Goal: Transaction & Acquisition: Purchase product/service

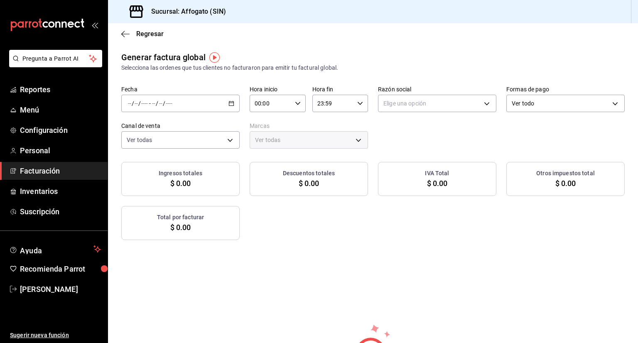
click at [56, 169] on span "Facturación" at bounding box center [60, 170] width 81 height 11
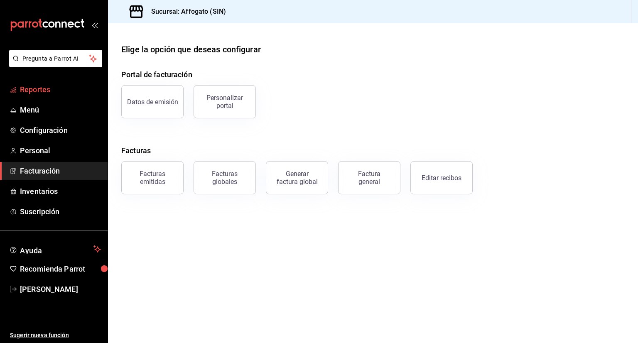
click at [50, 91] on span "Reportes" at bounding box center [60, 89] width 81 height 11
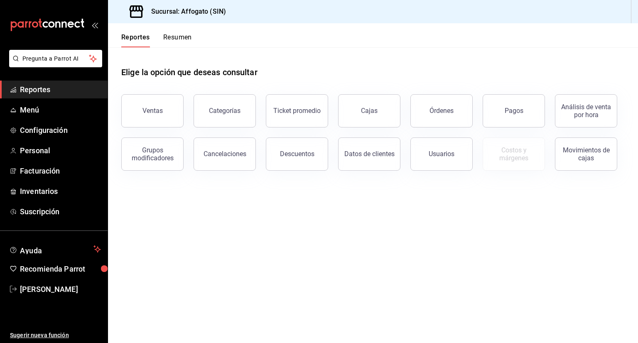
click at [178, 37] on button "Resumen" at bounding box center [177, 40] width 29 height 14
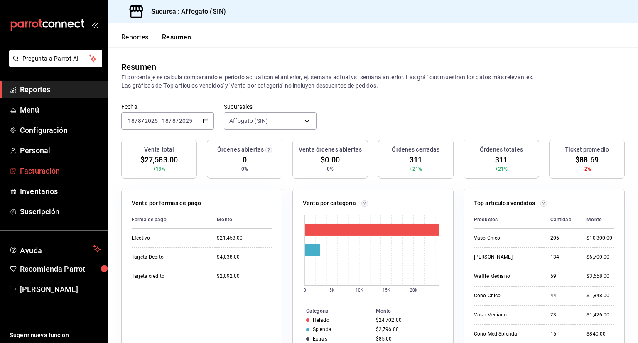
click at [59, 170] on span "Facturación" at bounding box center [60, 170] width 81 height 11
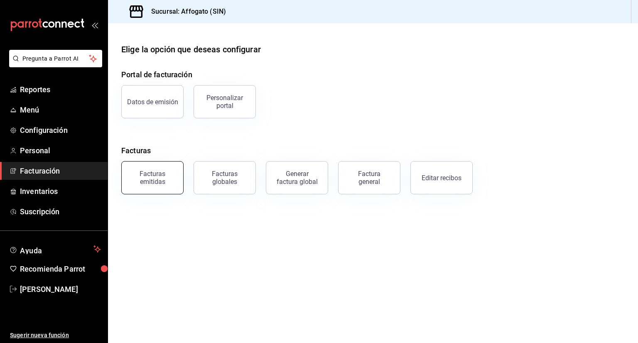
click at [157, 181] on div "Facturas emitidas" at bounding box center [152, 178] width 51 height 16
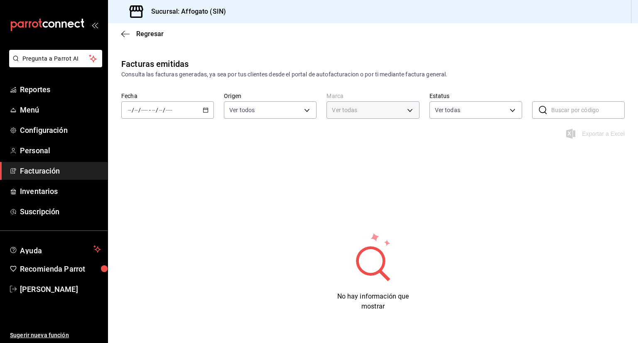
type input "bbc168be-d95f-4a83-8cf4-7438ee6b39ac"
click at [206, 110] on \(Stroke\) "button" at bounding box center [205, 110] width 5 height 5
click at [157, 191] on span "Mes actual" at bounding box center [160, 191] width 64 height 9
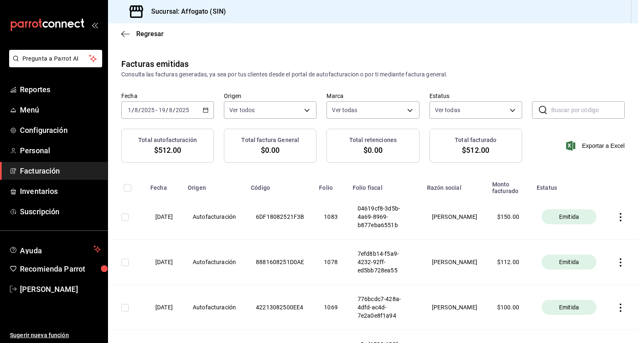
click at [49, 169] on span "Facturación" at bounding box center [60, 170] width 81 height 11
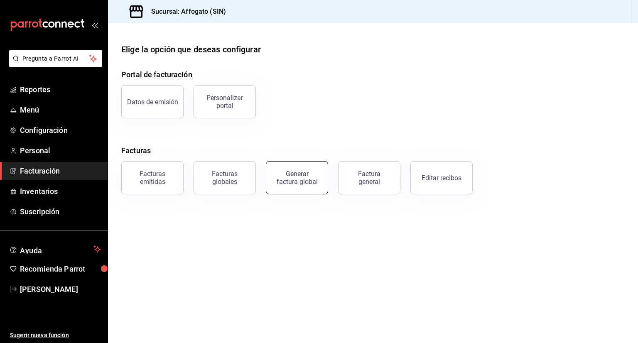
click at [299, 181] on div "Generar factura global" at bounding box center [297, 178] width 42 height 16
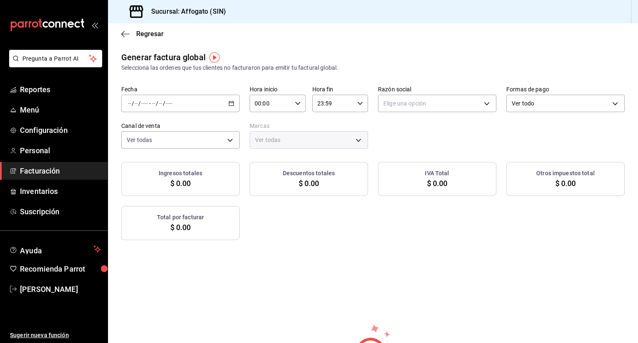
click at [232, 103] on \(Stroke\) "button" at bounding box center [231, 103] width 5 height 0
click at [158, 131] on span "Rango de fechas" at bounding box center [160, 128] width 64 height 9
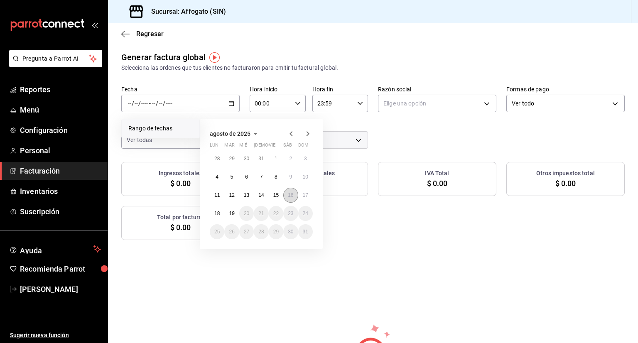
click at [292, 194] on abbr "16" at bounding box center [290, 195] width 5 height 6
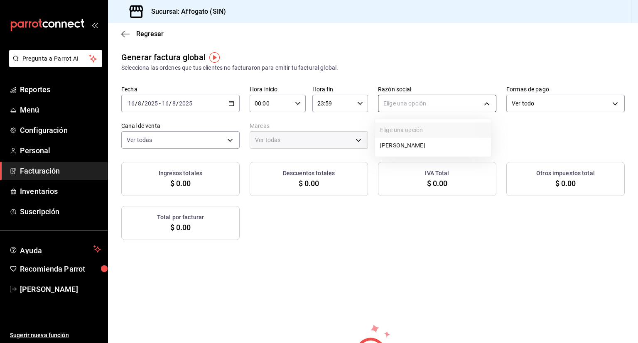
click at [485, 103] on body "Pregunta a Parrot AI Reportes Menú Configuración Personal Facturación Inventari…" at bounding box center [319, 171] width 638 height 343
click at [432, 144] on li "[PERSON_NAME]" at bounding box center [433, 145] width 116 height 15
type input "75c015e8-5138-4c17-886d-1abe1406d2d4"
type input "bbc168be-d95f-4a83-8cf4-7438ee6b39ac"
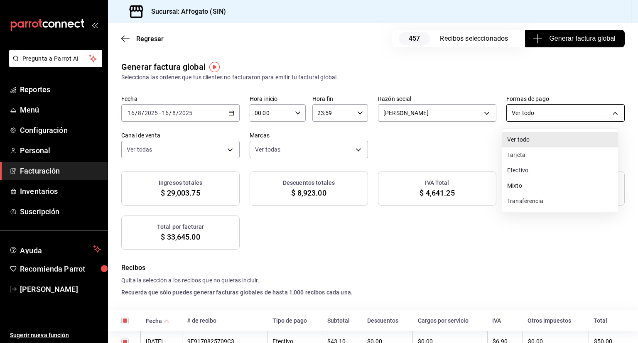
click at [612, 111] on body "Pregunta a Parrot AI Reportes Menú Configuración Personal Facturación Inventari…" at bounding box center [319, 171] width 638 height 343
click at [526, 171] on li "Efectivo" at bounding box center [560, 170] width 116 height 15
type input "CASH"
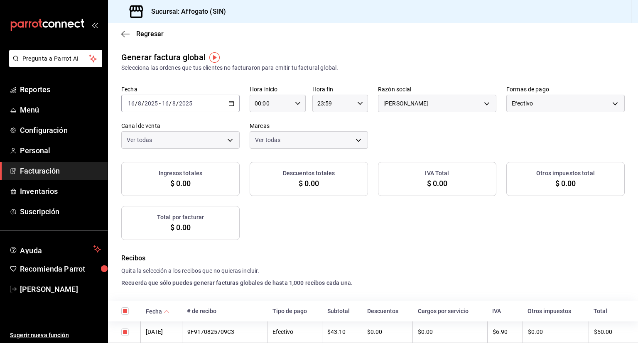
checkbox input "true"
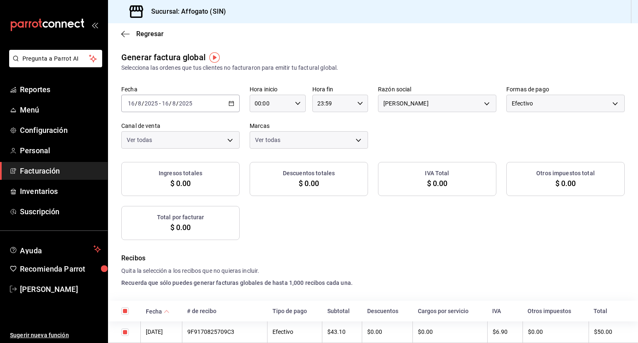
checkbox input "true"
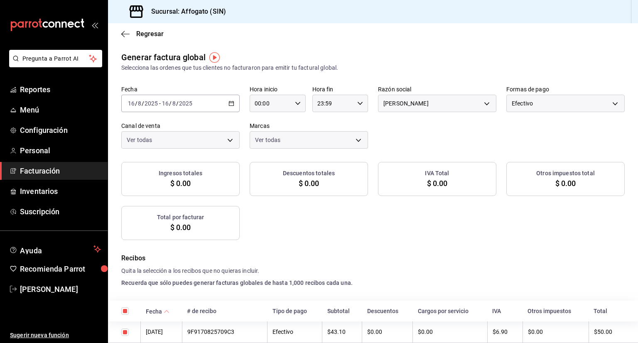
checkbox input "true"
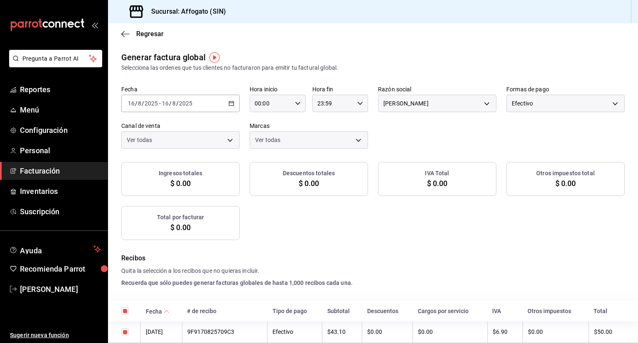
checkbox input "true"
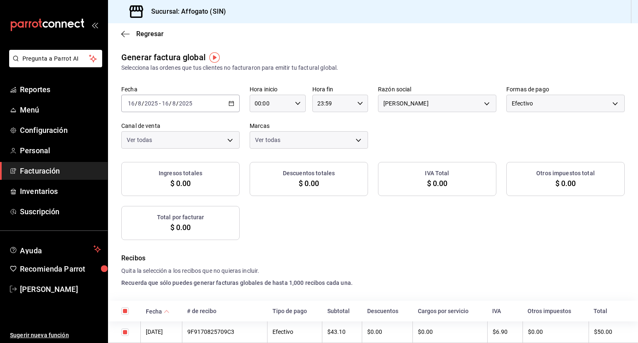
checkbox input "true"
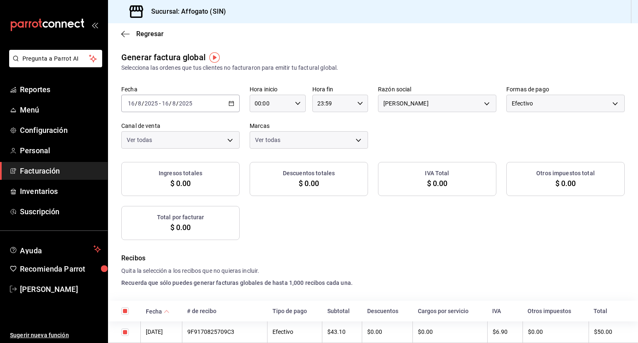
checkbox input "true"
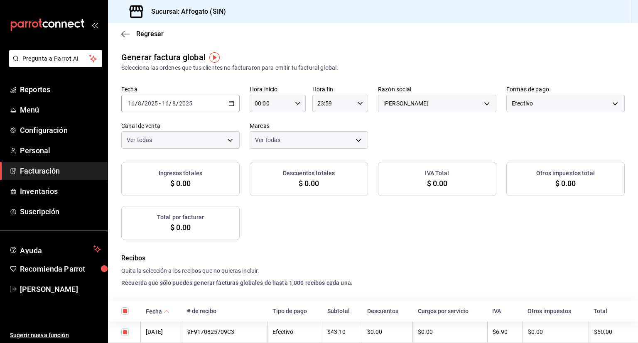
checkbox input "true"
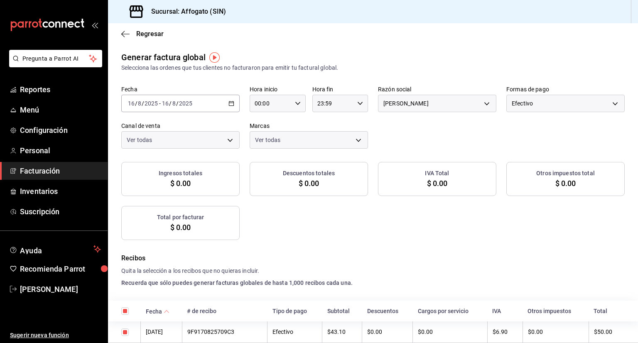
checkbox input "true"
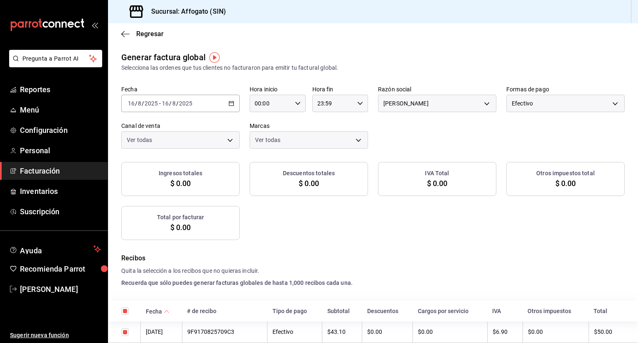
checkbox input "true"
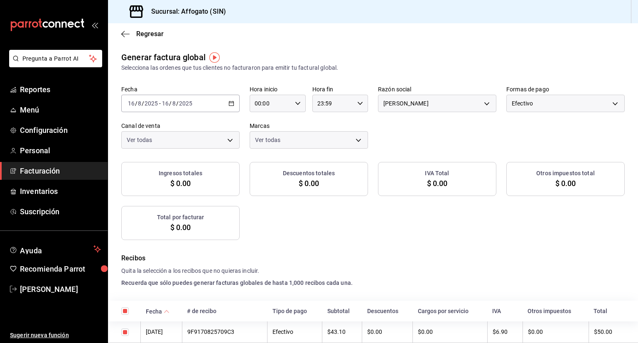
checkbox input "true"
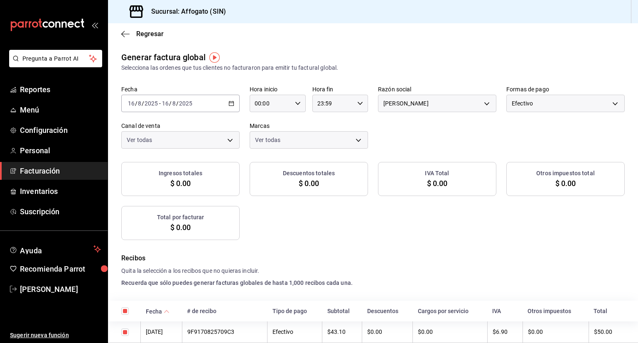
checkbox input "true"
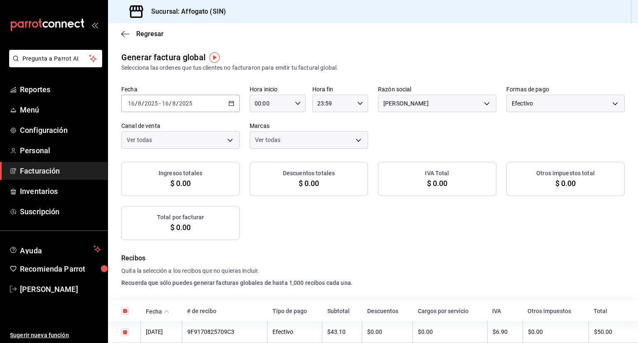
checkbox input "true"
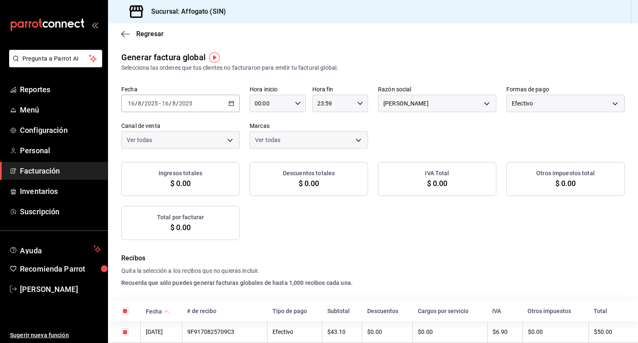
checkbox input "true"
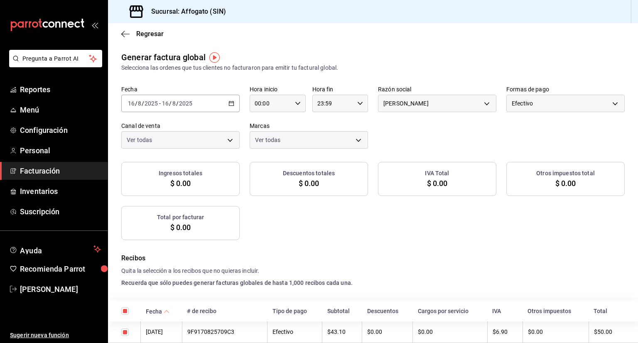
checkbox input "true"
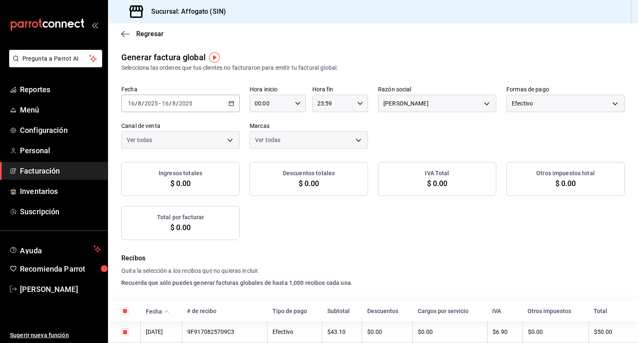
checkbox input "true"
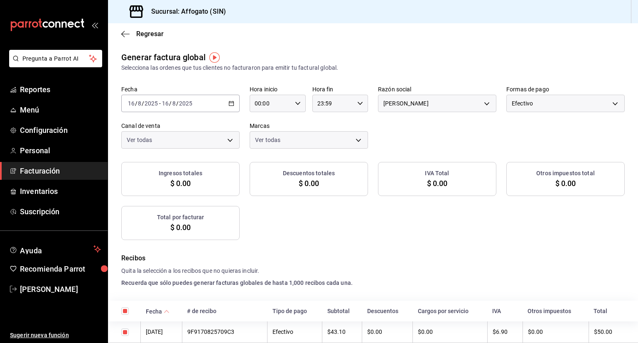
checkbox input "true"
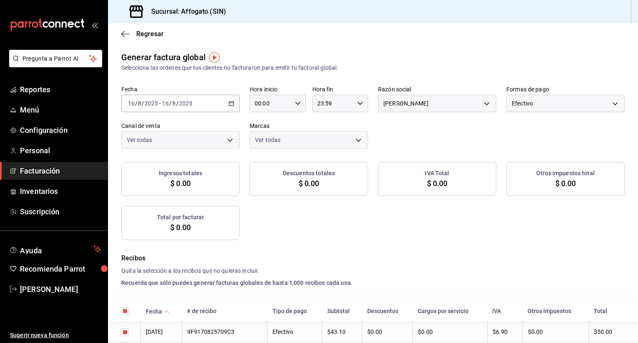
checkbox input "true"
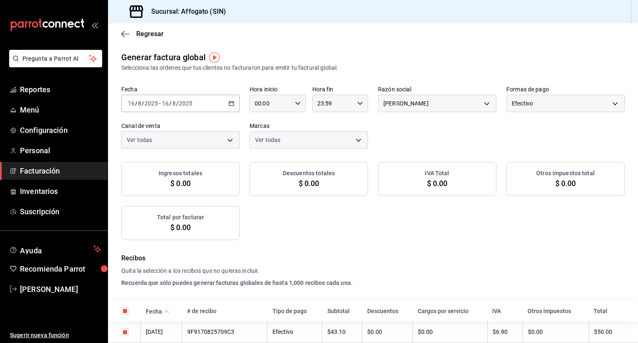
checkbox input "true"
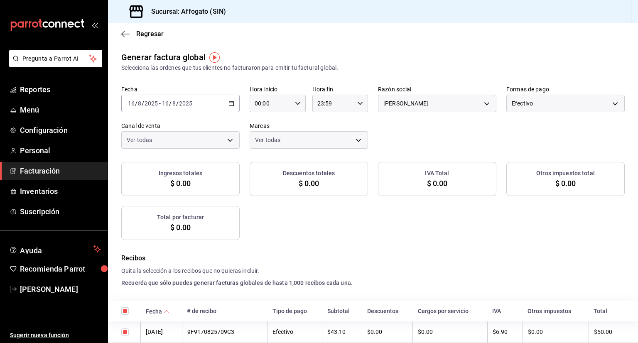
checkbox input "true"
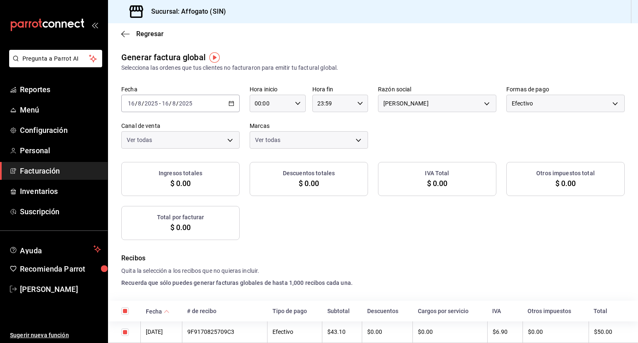
checkbox input "true"
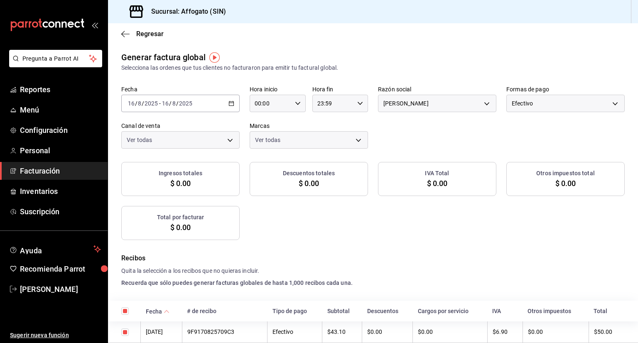
checkbox input "true"
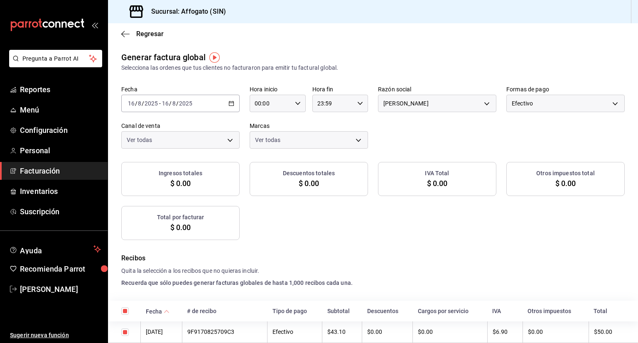
checkbox input "true"
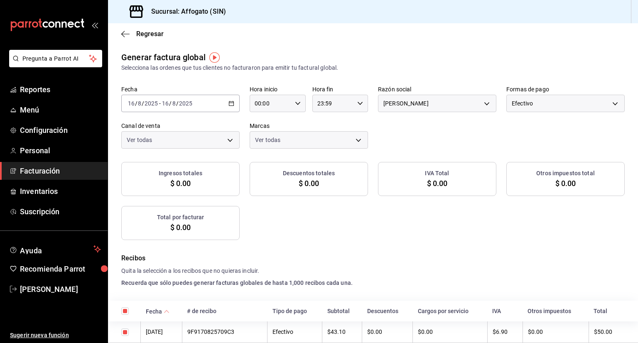
checkbox input "true"
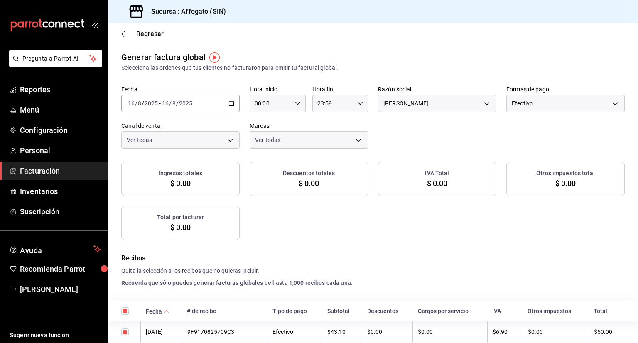
checkbox input "true"
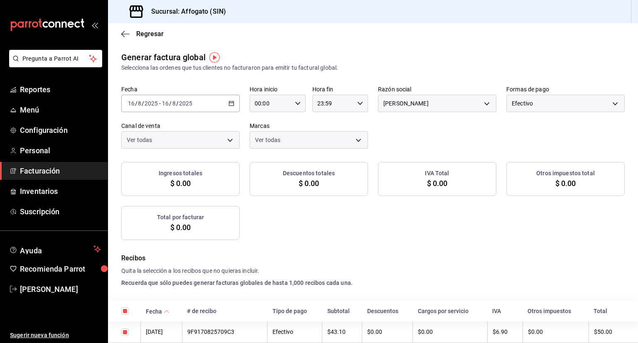
checkbox input "true"
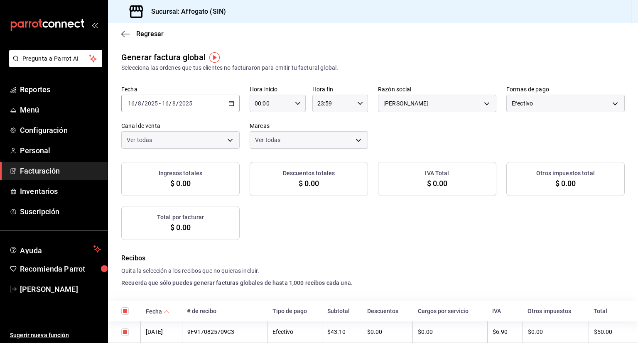
checkbox input "true"
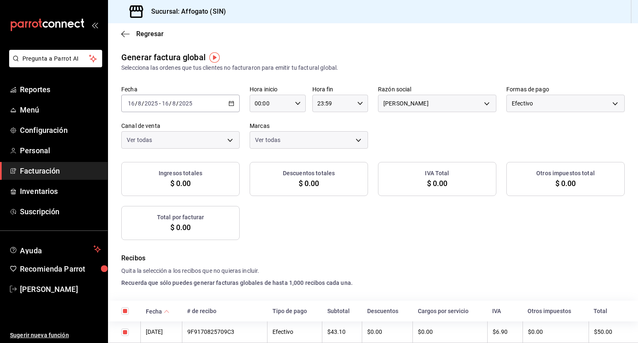
checkbox input "true"
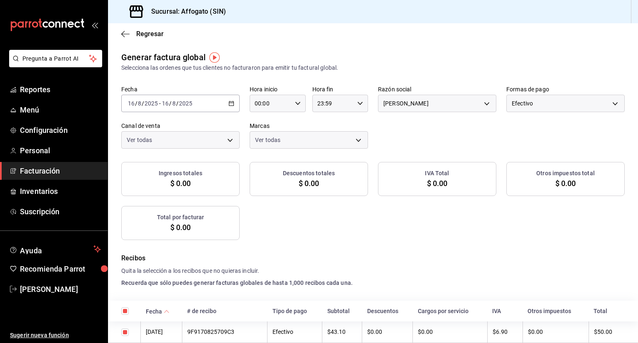
checkbox input "true"
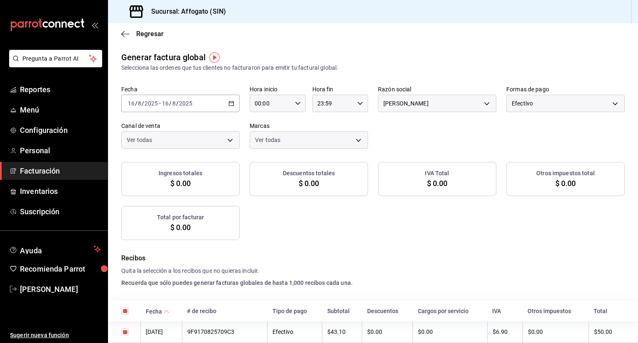
checkbox input "true"
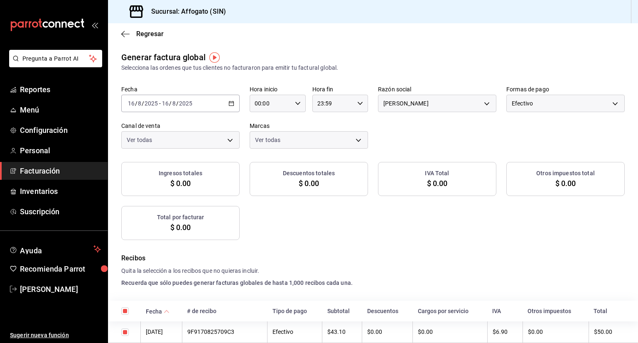
checkbox input "true"
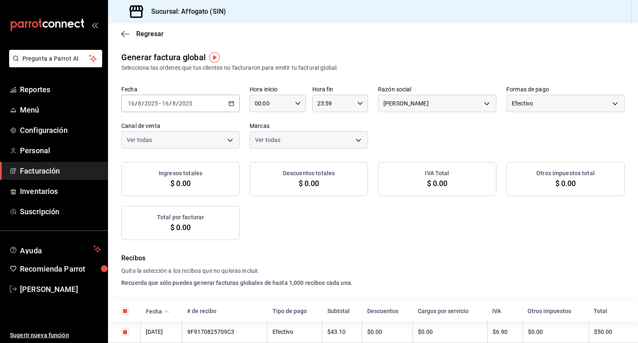
checkbox input "true"
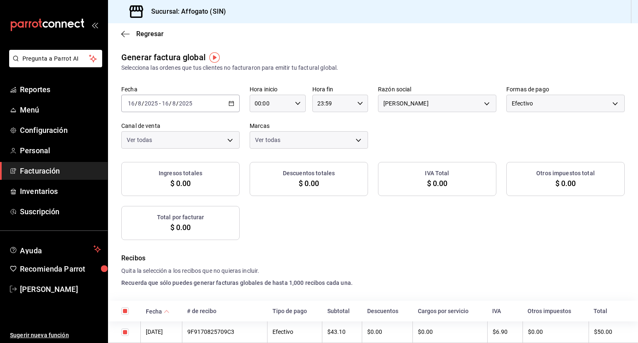
checkbox input "true"
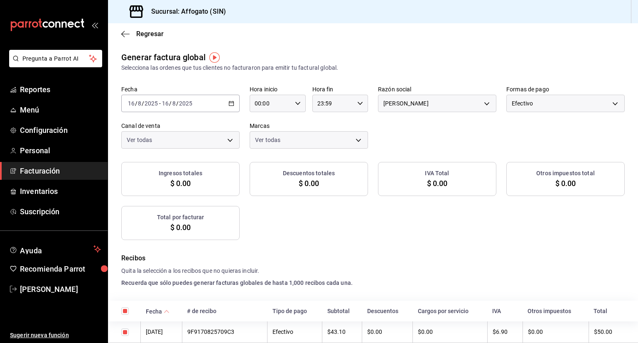
checkbox input "true"
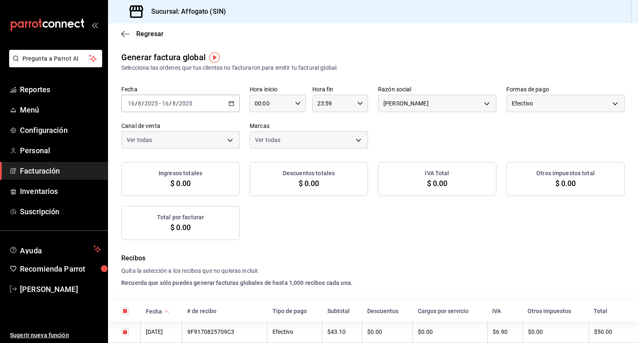
checkbox input "true"
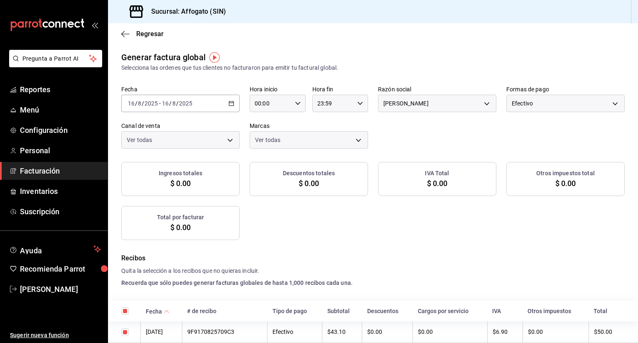
checkbox input "true"
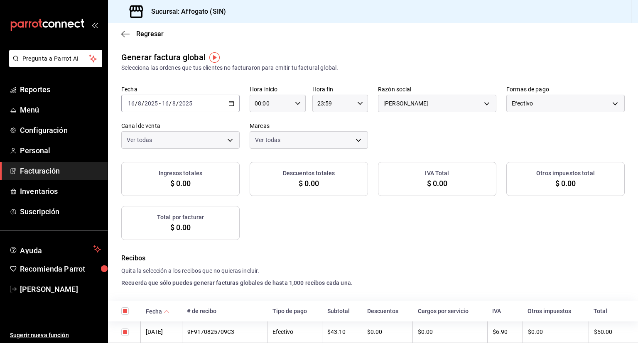
checkbox input "true"
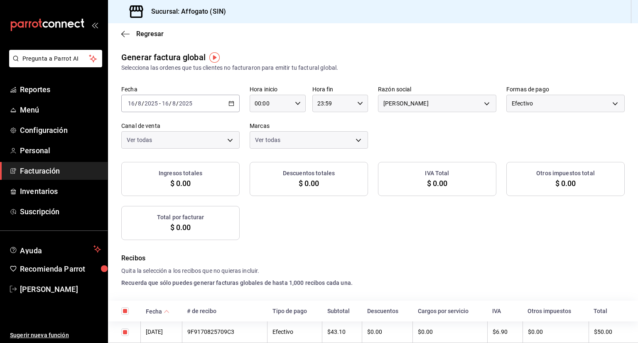
checkbox input "true"
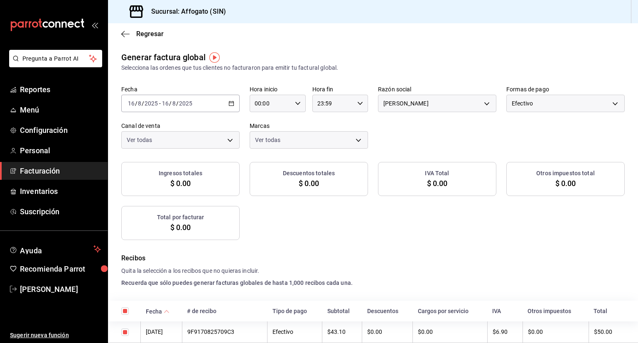
checkbox input "true"
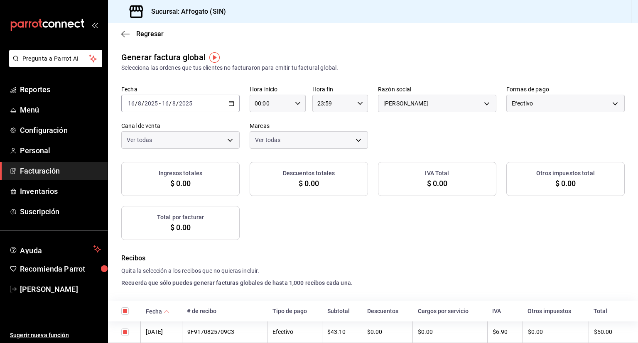
checkbox input "true"
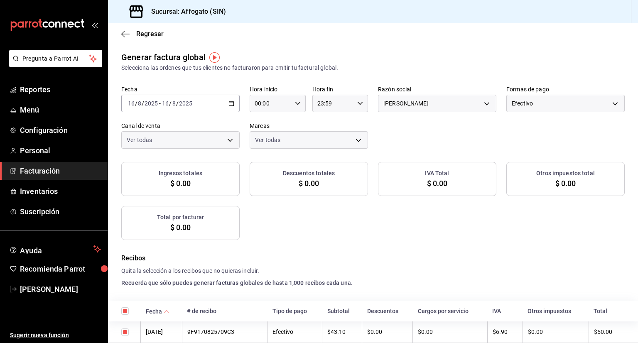
checkbox input "true"
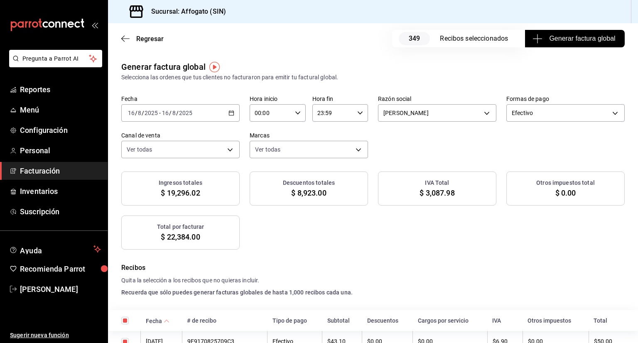
click at [565, 41] on span "Generar factura global" at bounding box center [574, 39] width 81 height 10
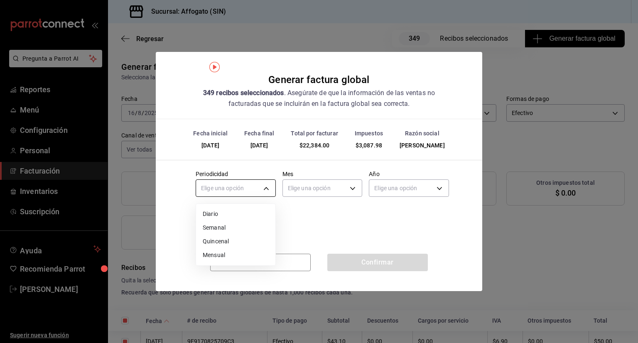
click at [264, 183] on body "Pregunta a Parrot AI Reportes Menú Configuración Personal Facturación Inventari…" at bounding box center [319, 171] width 638 height 343
click at [206, 213] on li "Diario" at bounding box center [235, 214] width 79 height 14
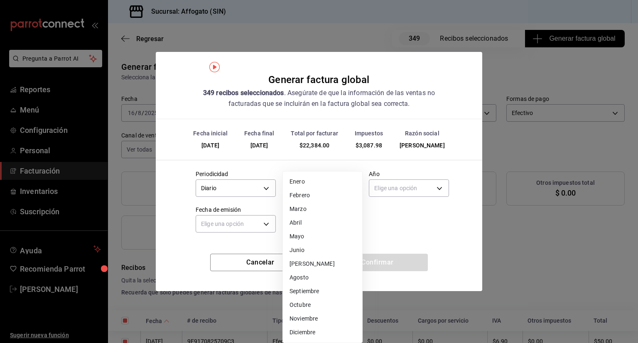
click at [351, 186] on body "Pregunta a Parrot AI Reportes Menú Configuración Personal Facturación Inventari…" at bounding box center [319, 171] width 638 height 343
click at [304, 278] on li "Agosto" at bounding box center [322, 278] width 79 height 14
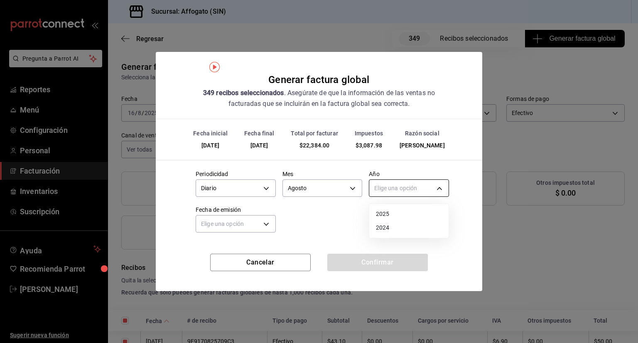
click at [440, 186] on body "Pregunta a Parrot AI Reportes Menú Configuración Personal Facturación Inventari…" at bounding box center [319, 171] width 638 height 343
click at [384, 215] on li "2025" at bounding box center [408, 214] width 79 height 14
click at [266, 222] on body "Pregunta a Parrot AI Reportes Menú Configuración Personal Facturación Inventari…" at bounding box center [319, 171] width 638 height 343
click at [207, 264] on li "Ayer" at bounding box center [235, 264] width 79 height 14
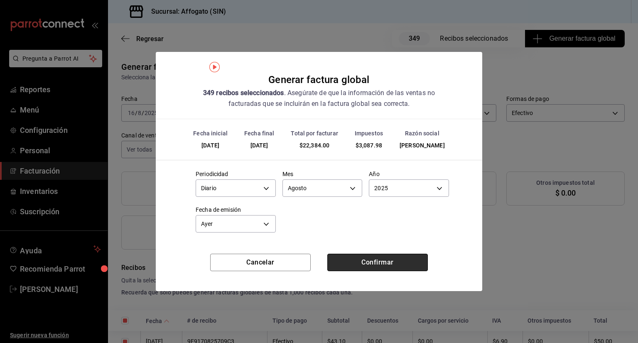
click at [386, 263] on button "Confirmar" at bounding box center [377, 262] width 100 height 17
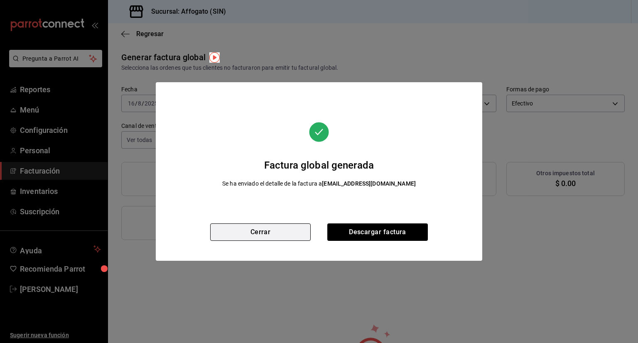
click at [289, 229] on button "Cerrar" at bounding box center [260, 231] width 100 height 17
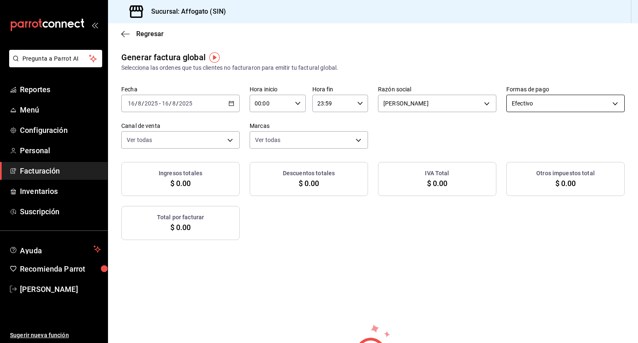
click at [612, 99] on body "Pregunta a Parrot AI Reportes Menú Configuración Personal Facturación Inventari…" at bounding box center [319, 171] width 638 height 343
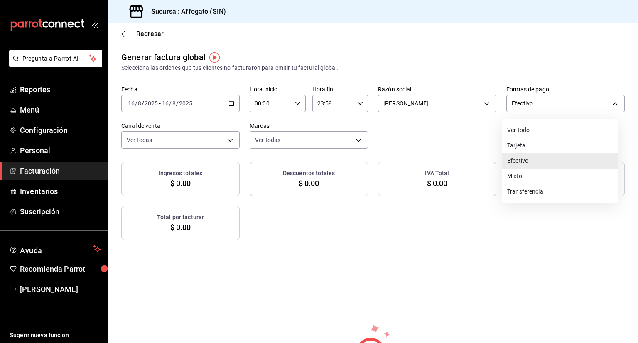
click at [524, 146] on li "Tarjeta" at bounding box center [560, 145] width 116 height 15
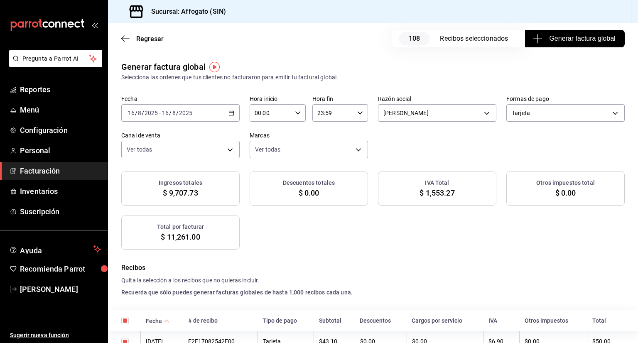
click at [557, 41] on span "Generar factura global" at bounding box center [574, 39] width 81 height 10
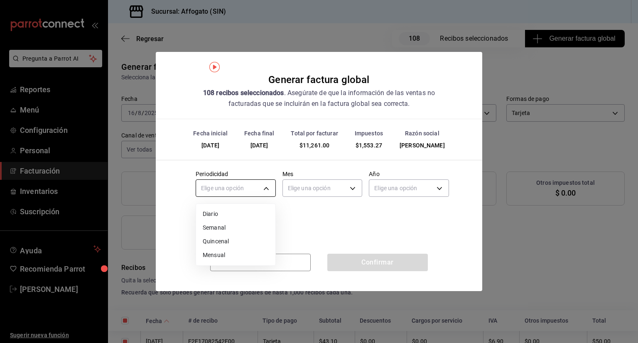
click at [266, 190] on body "Pregunta a Parrot AI Reportes Menú Configuración Personal Facturación Inventari…" at bounding box center [319, 171] width 638 height 343
click at [205, 217] on li "Diario" at bounding box center [235, 214] width 79 height 14
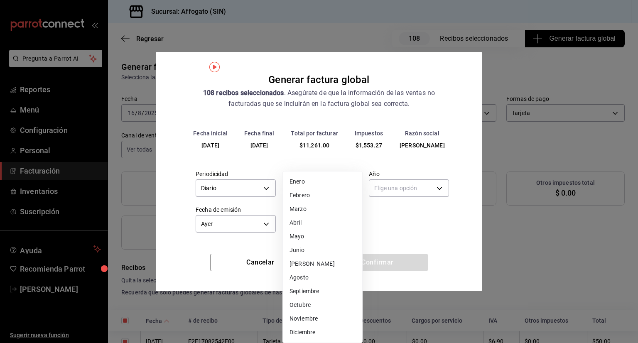
click at [352, 185] on body "Pregunta a Parrot AI Reportes Menú Configuración Personal Facturación Inventari…" at bounding box center [319, 171] width 638 height 343
click at [307, 280] on li "Agosto" at bounding box center [322, 278] width 79 height 14
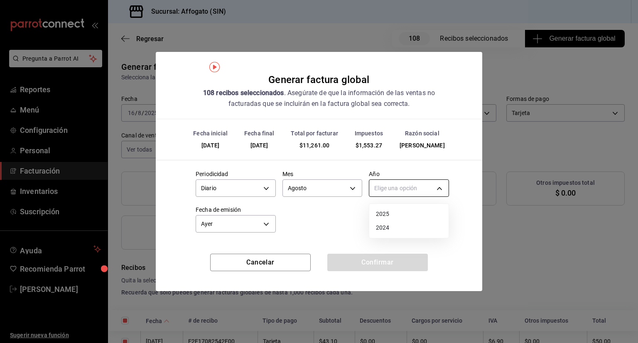
click at [426, 186] on body "Pregunta a Parrot AI Reportes Menú Configuración Personal Facturación Inventari…" at bounding box center [319, 171] width 638 height 343
click at [381, 217] on li "2025" at bounding box center [408, 214] width 79 height 14
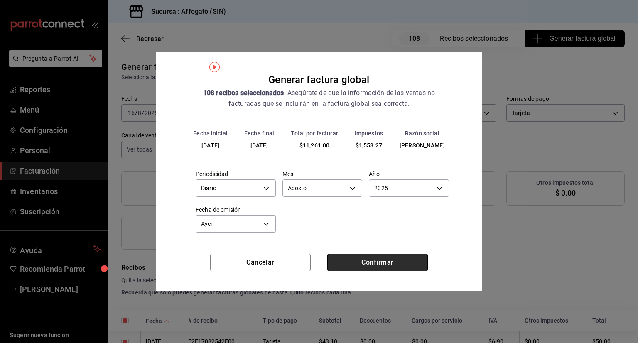
click at [387, 260] on button "Confirmar" at bounding box center [377, 262] width 100 height 17
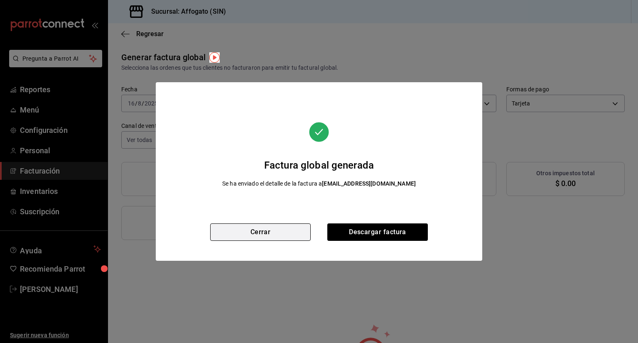
click at [282, 230] on button "Cerrar" at bounding box center [260, 231] width 100 height 17
